Goal: Navigation & Orientation: Find specific page/section

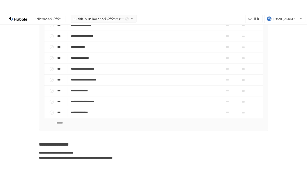
scroll to position [544, 0]
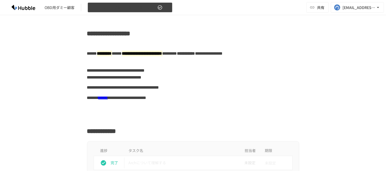
click at [116, 9] on span "【古澤さん】新入社員OBD用Arch" at bounding box center [123, 7] width 65 height 7
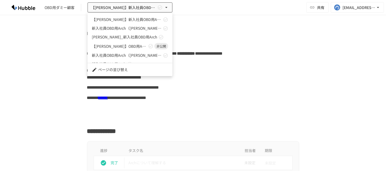
click at [185, 20] on div at bounding box center [193, 91] width 386 height 182
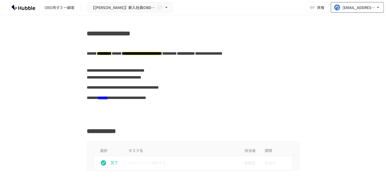
click at [376, 11] on button "[EMAIL_ADDRESS][DOMAIN_NAME]" at bounding box center [357, 7] width 53 height 11
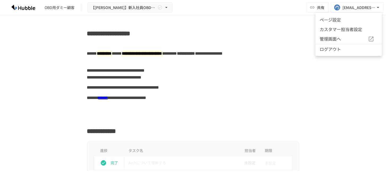
click at [344, 37] on span "管理画面へ" at bounding box center [344, 39] width 48 height 7
